Goal: Task Accomplishment & Management: Manage account settings

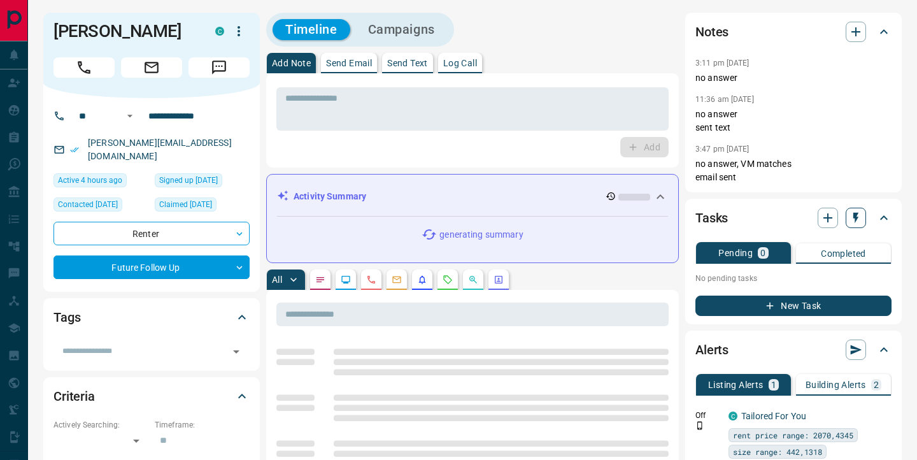
click at [850, 217] on icon "button" at bounding box center [856, 217] width 13 height 13
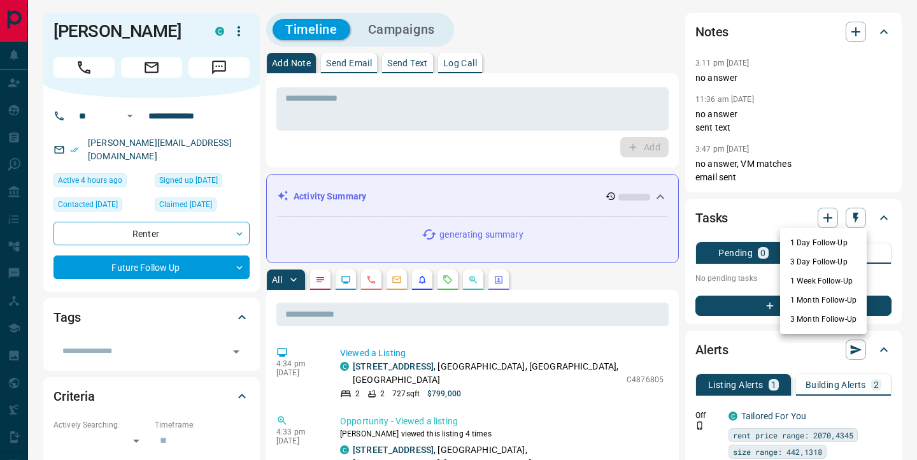
click at [811, 240] on li "1 Day Follow-Up" at bounding box center [823, 242] width 87 height 19
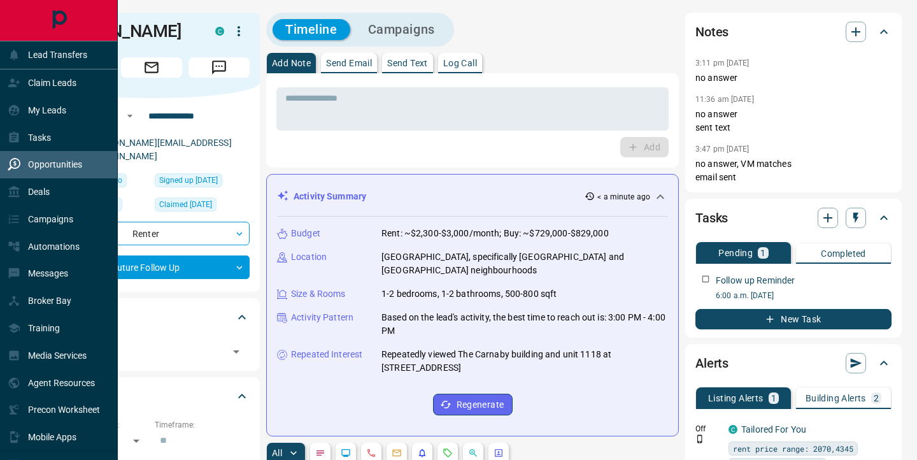
click at [53, 157] on div "Opportunities" at bounding box center [45, 164] width 75 height 21
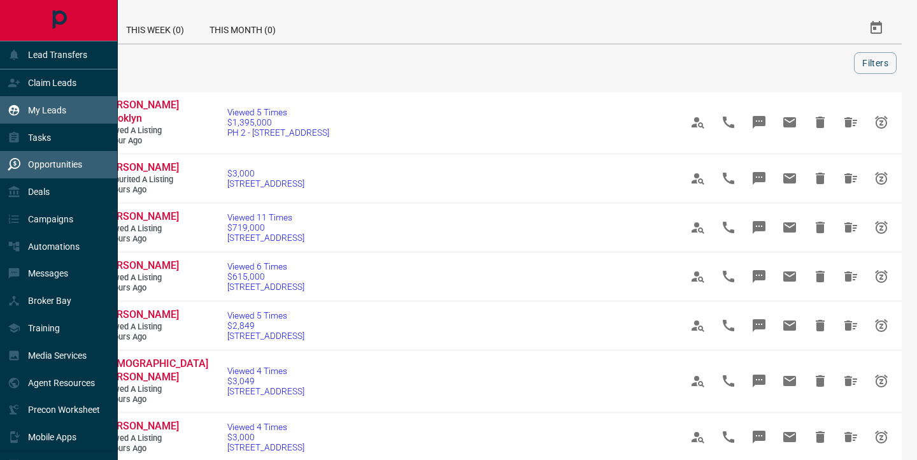
click at [19, 109] on icon at bounding box center [14, 110] width 13 height 13
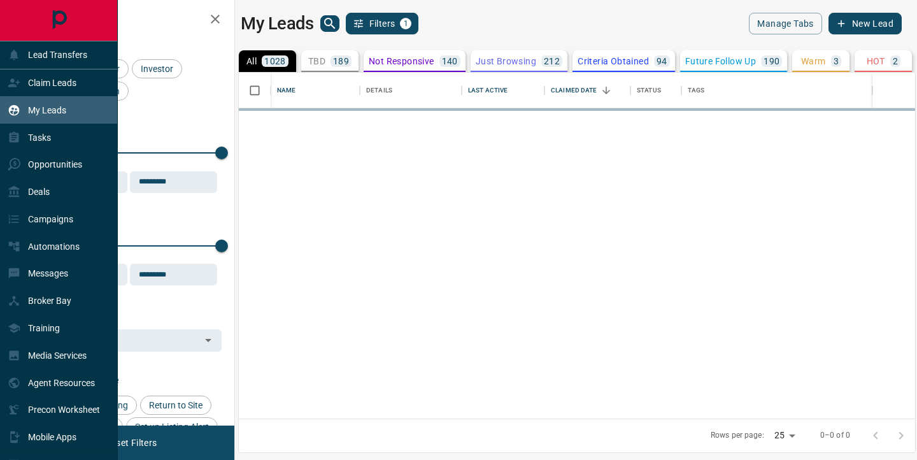
click at [44, 136] on p "Tasks" at bounding box center [39, 137] width 23 height 10
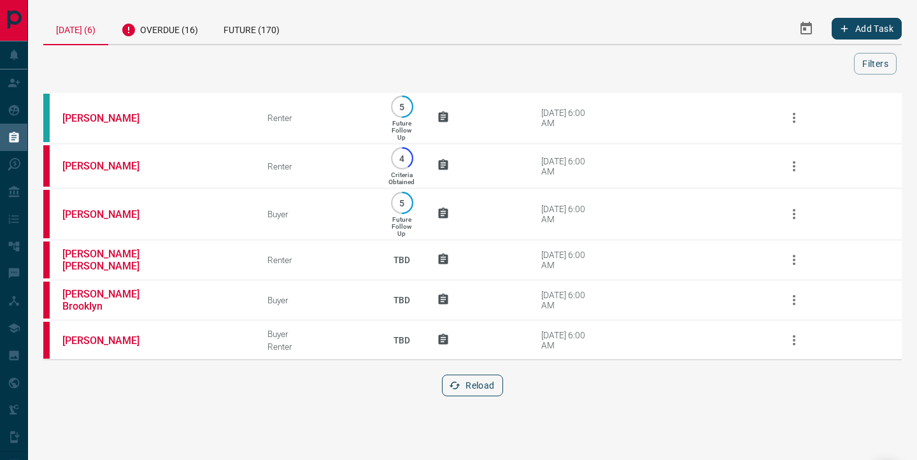
click at [472, 393] on button "Reload" at bounding box center [472, 385] width 60 height 22
click at [174, 28] on div "Overdue (16)" at bounding box center [159, 28] width 103 height 31
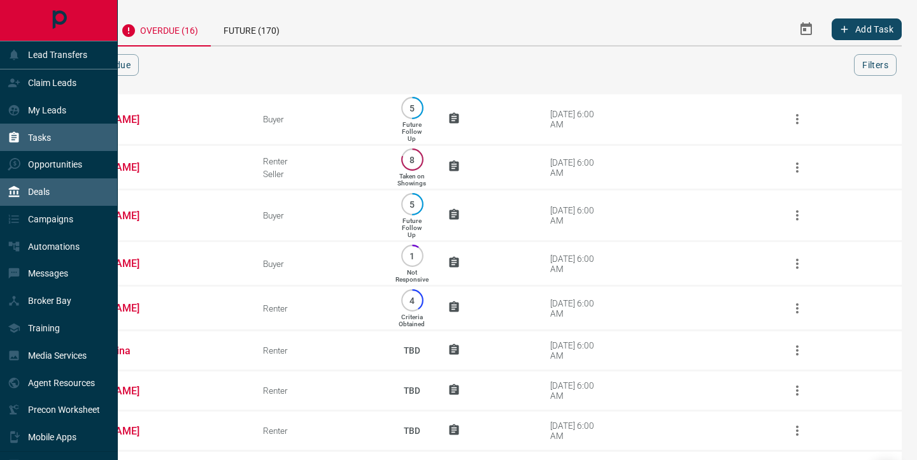
click at [38, 196] on p "Deals" at bounding box center [39, 192] width 22 height 10
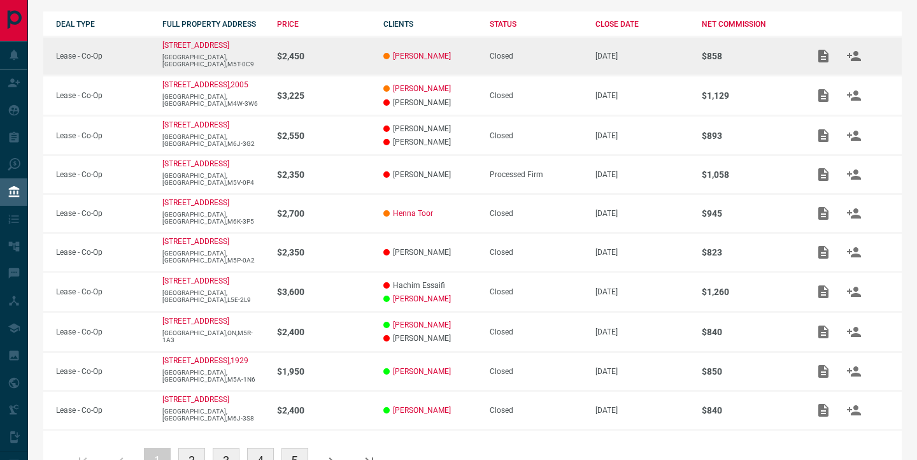
scroll to position [278, 0]
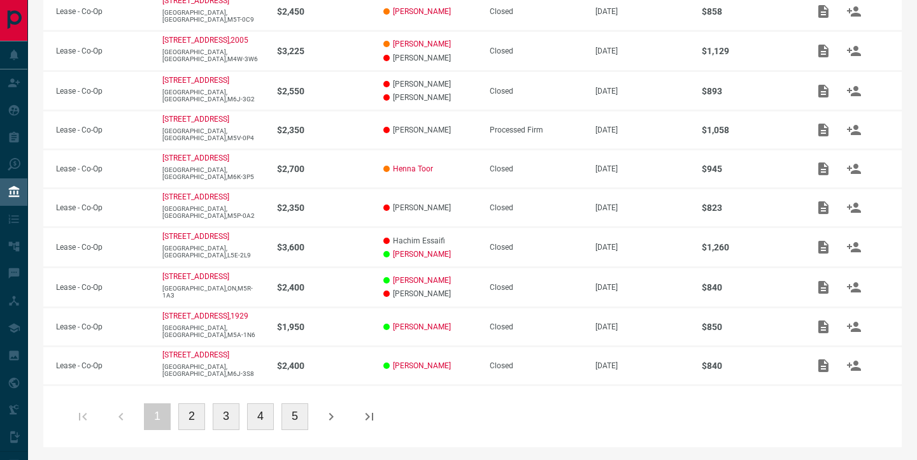
click at [290, 415] on button "5" at bounding box center [294, 416] width 27 height 27
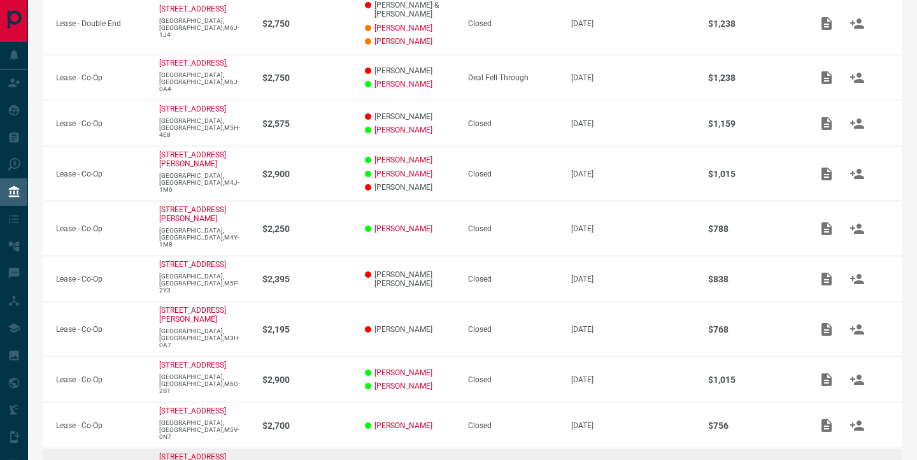
scroll to position [377, 0]
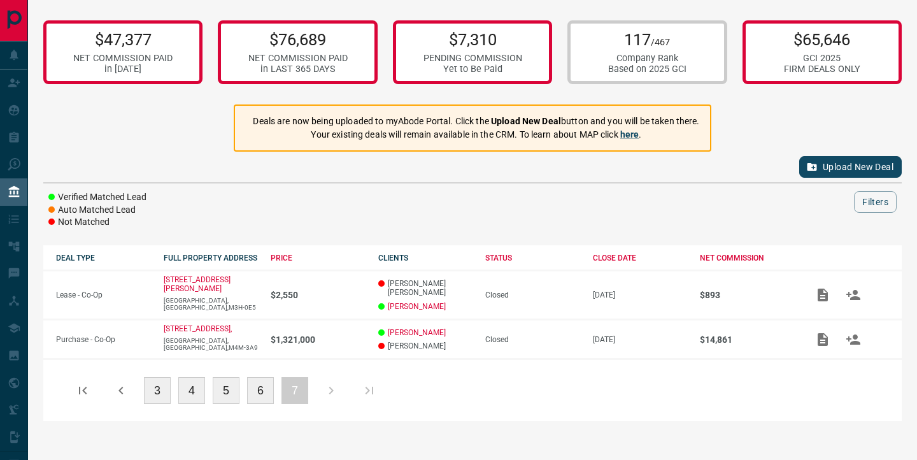
scroll to position [0, 0]
click at [156, 393] on button "3" at bounding box center [157, 390] width 27 height 27
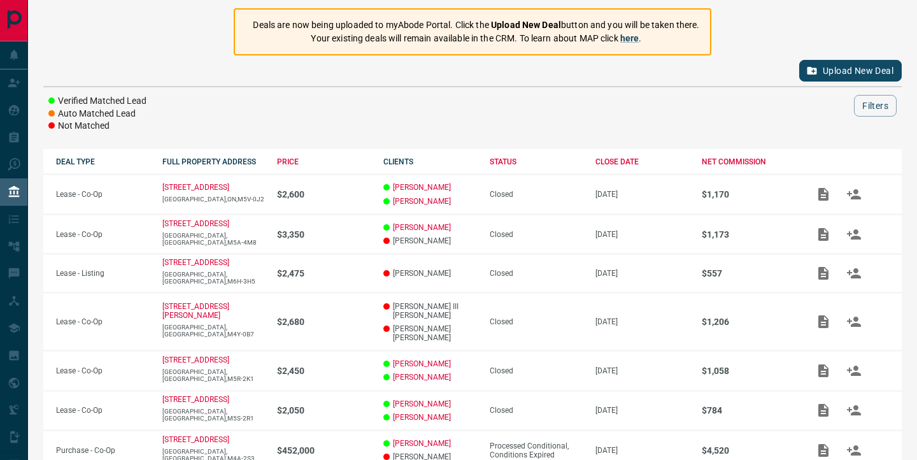
scroll to position [314, 0]
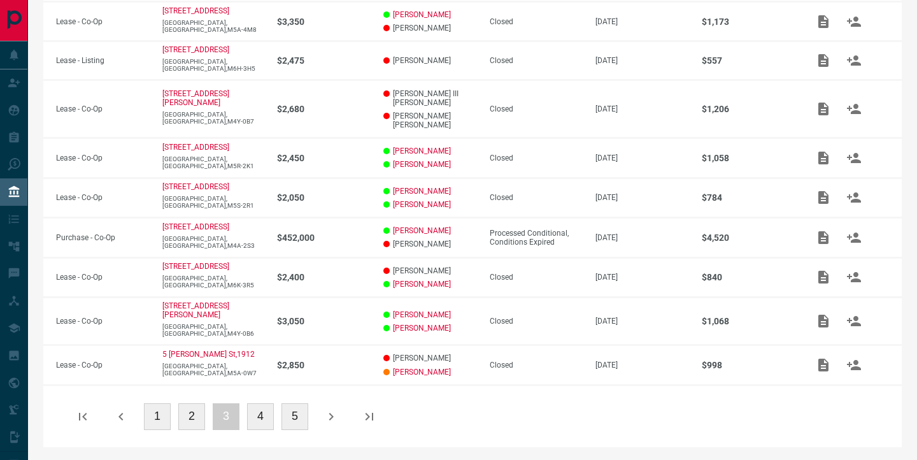
click at [159, 424] on button "1" at bounding box center [157, 416] width 27 height 27
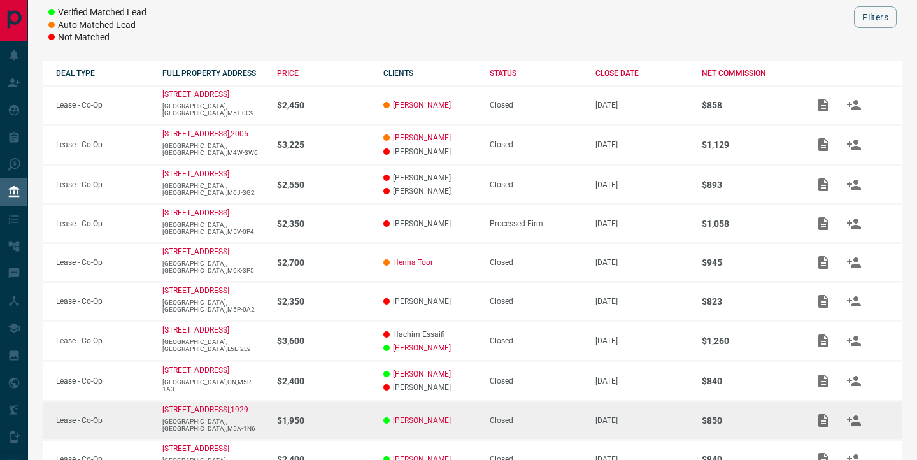
scroll to position [0, 0]
